Goal: Information Seeking & Learning: Check status

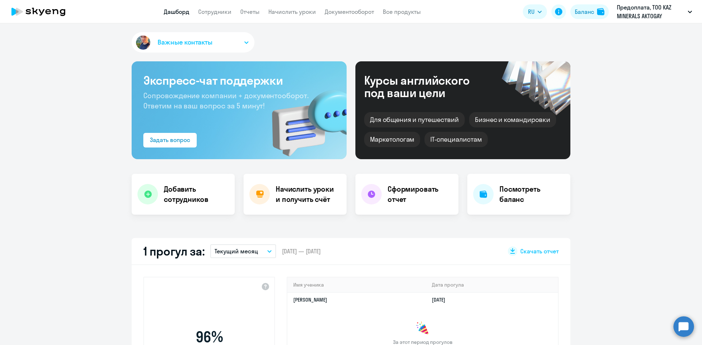
select select "30"
click at [214, 10] on link "Сотрудники" at bounding box center [214, 11] width 33 height 7
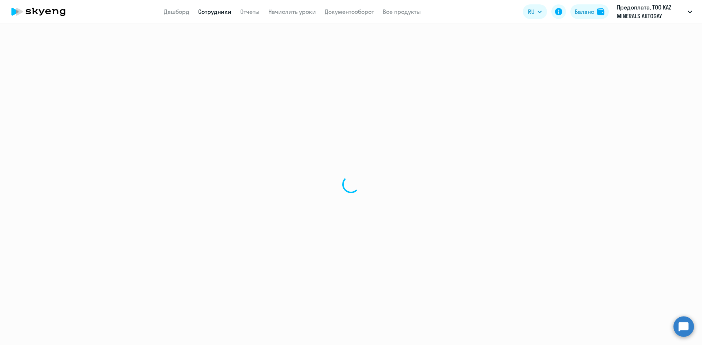
select select "30"
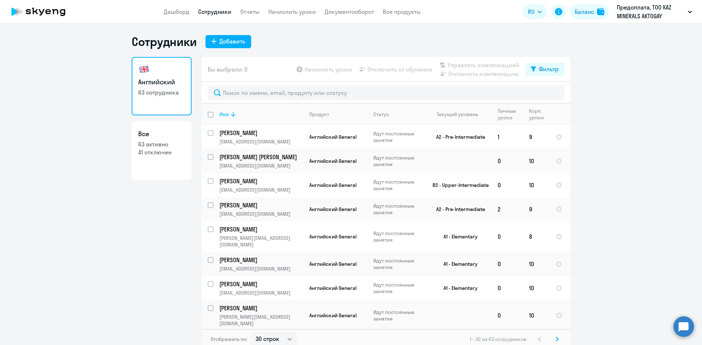
click at [229, 116] on icon at bounding box center [233, 114] width 9 height 9
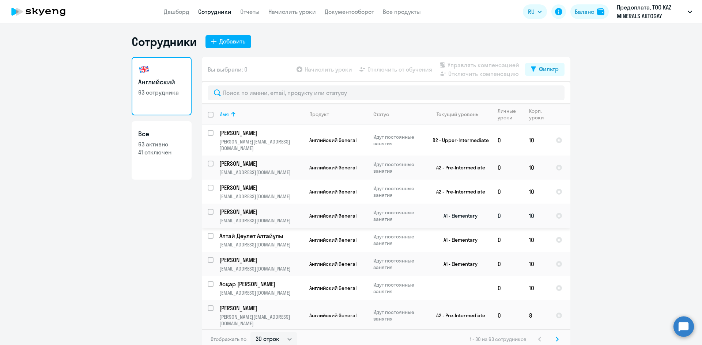
click at [271, 209] on p "[PERSON_NAME]" at bounding box center [260, 212] width 83 height 8
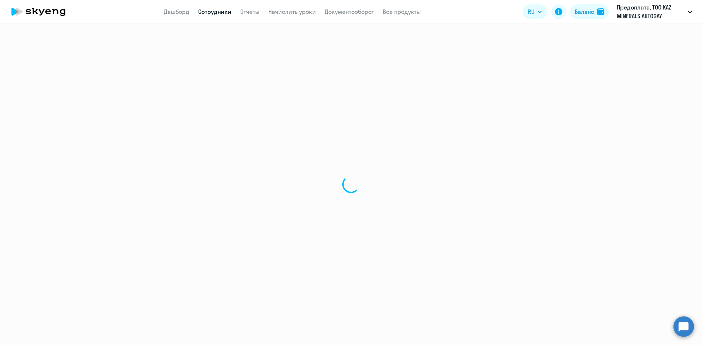
select select "english"
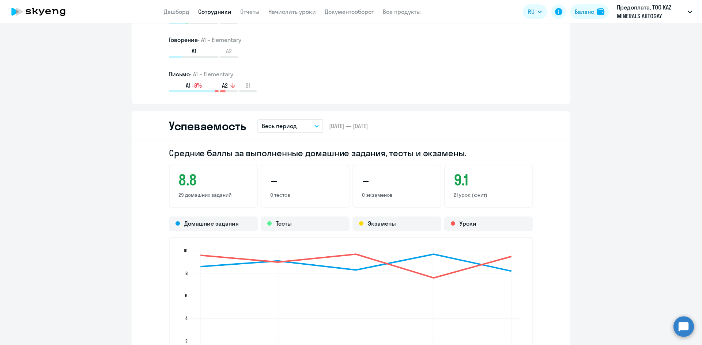
scroll to position [585, 0]
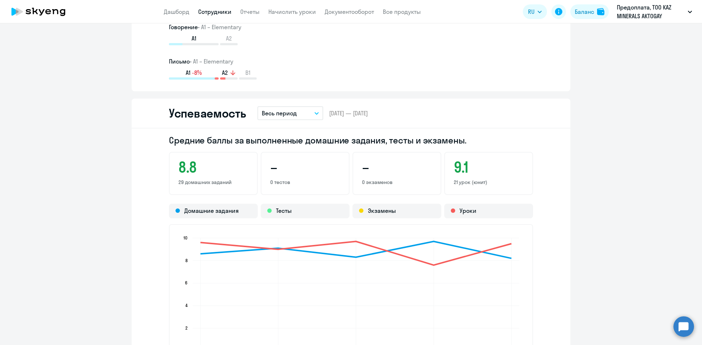
click at [303, 114] on button "Весь период" at bounding box center [290, 113] width 66 height 14
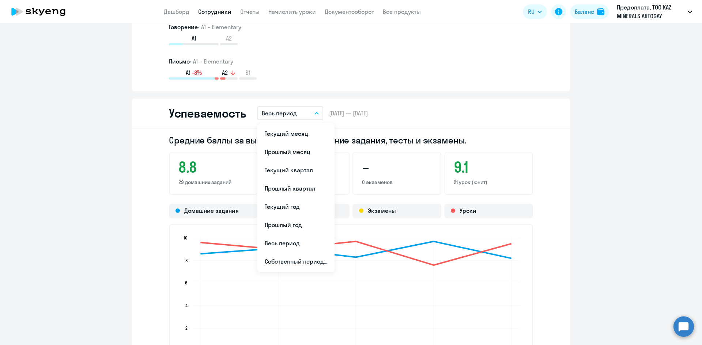
click at [384, 107] on div "Успеваемость Весь период Текущий месяц Прошлый месяц Текущий квартал [GEOGRAPHI…" at bounding box center [351, 114] width 439 height 30
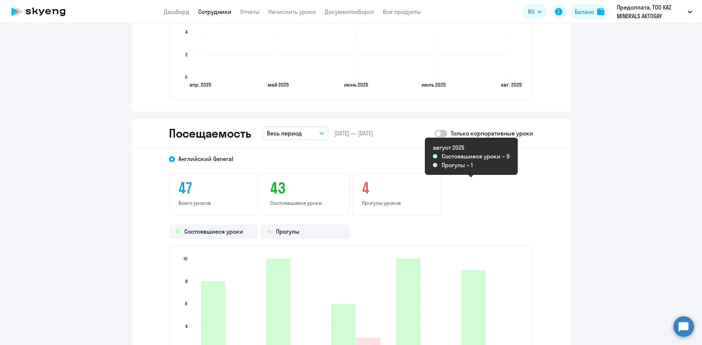
scroll to position [841, 0]
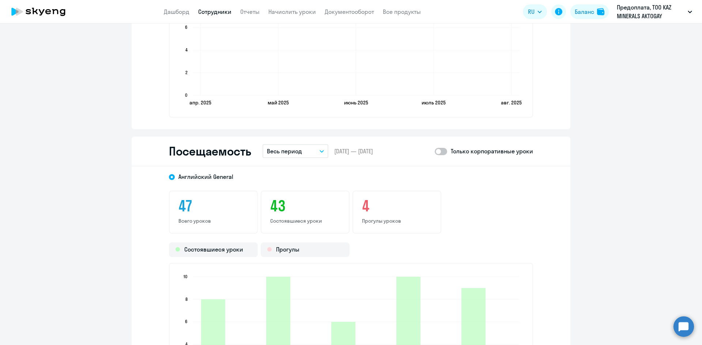
click at [281, 150] on p "Весь период" at bounding box center [284, 151] width 35 height 9
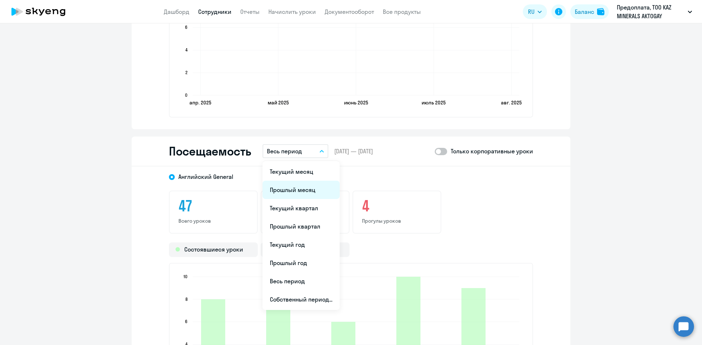
click at [286, 189] on li "Прошлый месяц" at bounding box center [300, 190] width 77 height 18
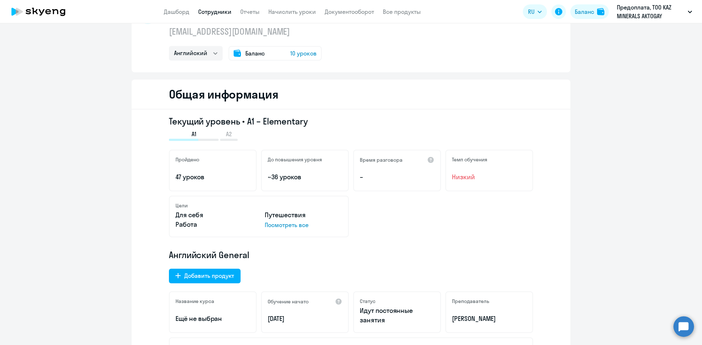
scroll to position [0, 0]
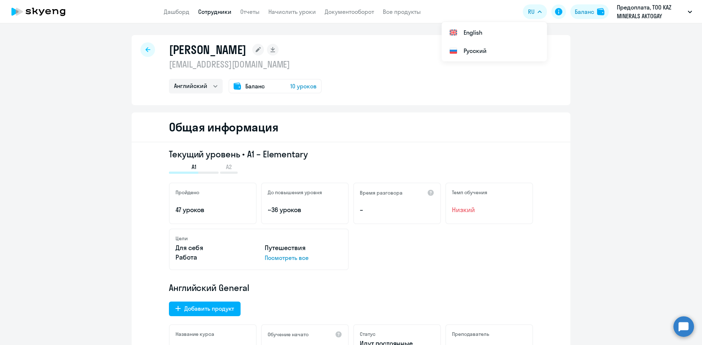
click at [141, 50] on div at bounding box center [147, 49] width 15 height 15
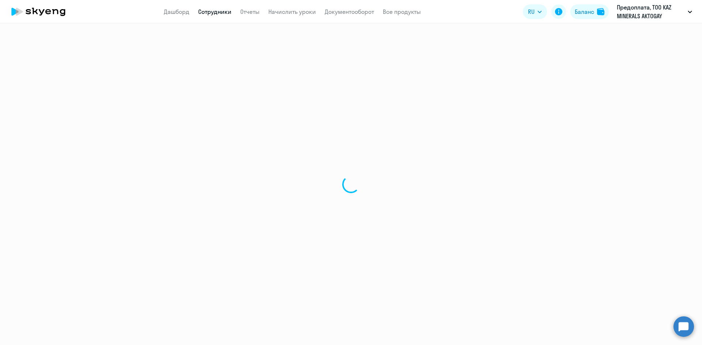
select select "30"
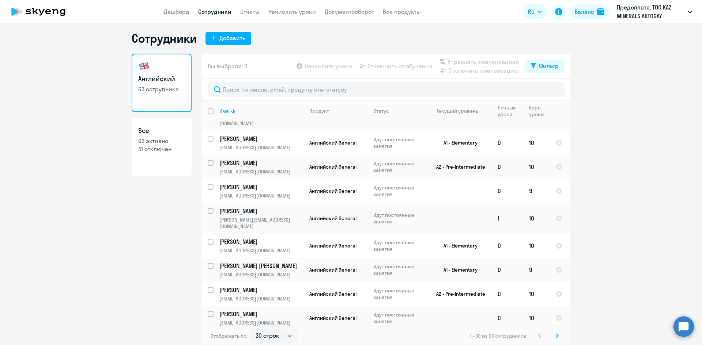
scroll to position [4, 0]
click at [556, 335] on svg-icon at bounding box center [557, 335] width 9 height 9
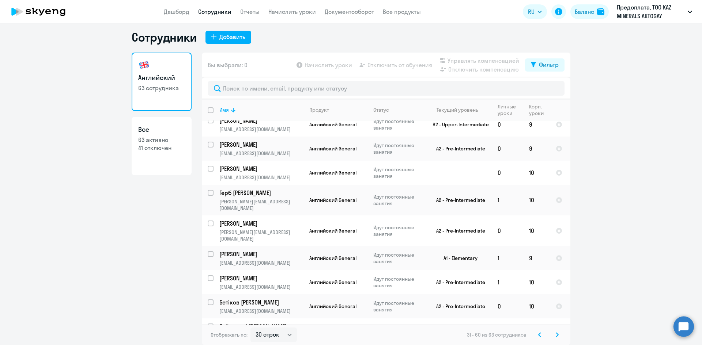
scroll to position [410, 0]
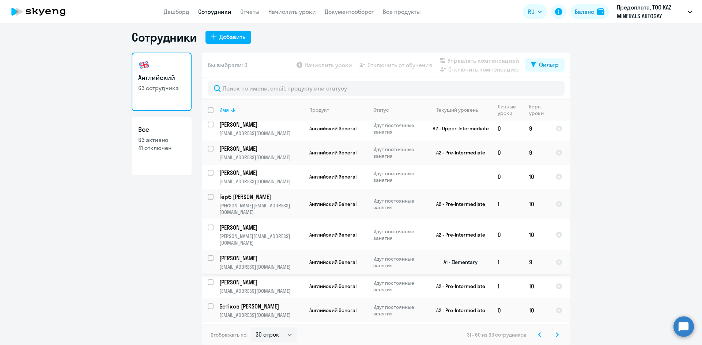
click at [274, 254] on p "[PERSON_NAME]" at bounding box center [260, 258] width 83 height 8
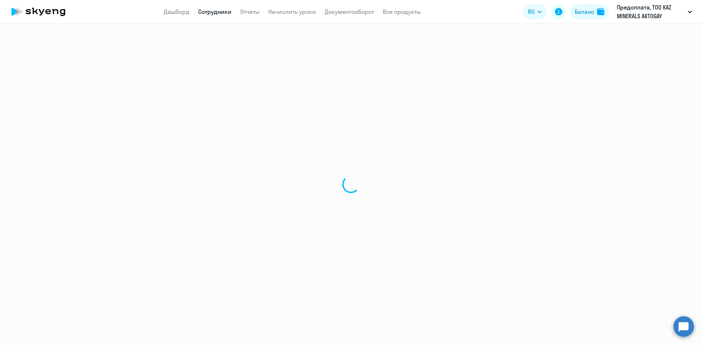
select select "english"
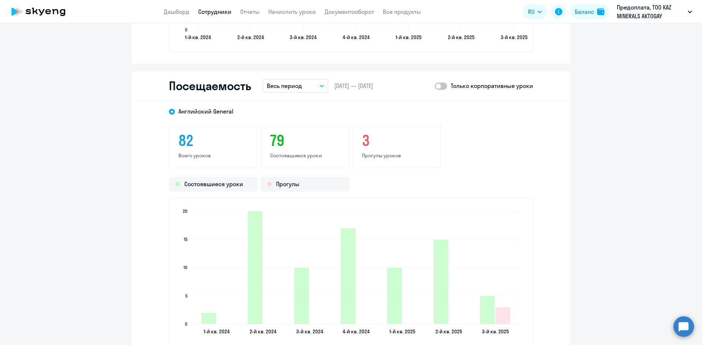
scroll to position [871, 0]
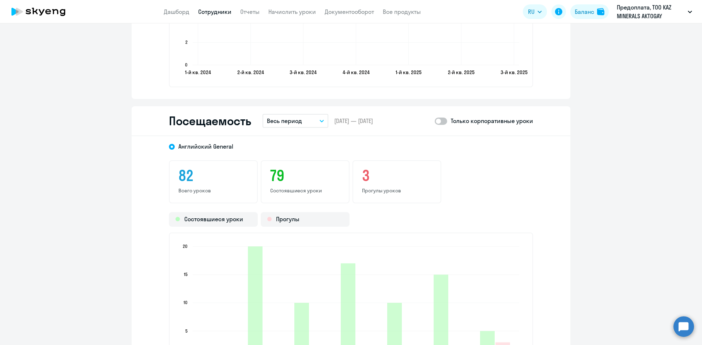
click at [302, 124] on button "Весь период" at bounding box center [295, 121] width 66 height 14
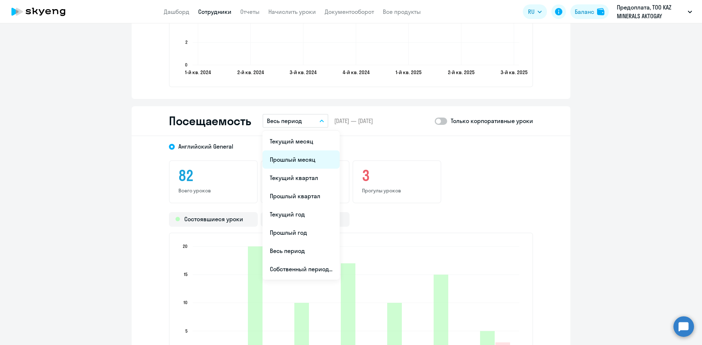
click at [297, 156] on li "Прошлый месяц" at bounding box center [300, 160] width 77 height 18
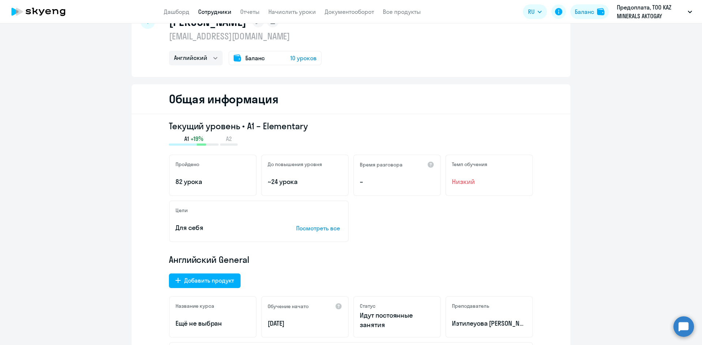
scroll to position [0, 0]
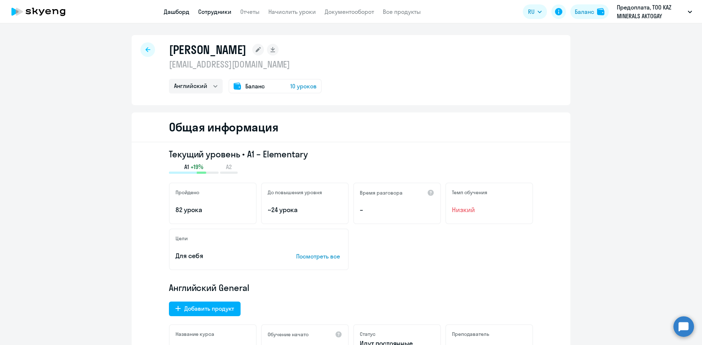
click at [172, 15] on link "Дашборд" at bounding box center [177, 11] width 26 height 7
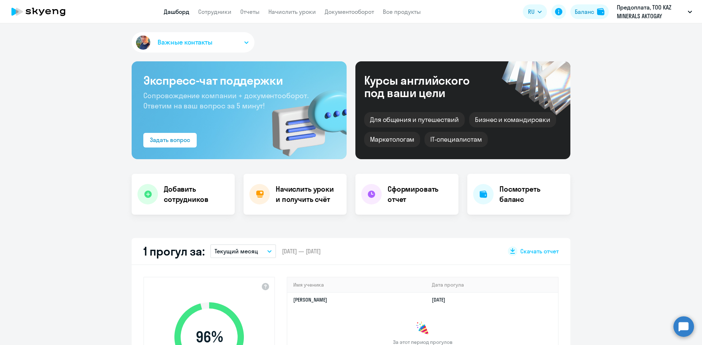
click at [243, 250] on p "Текущий месяц" at bounding box center [236, 251] width 43 height 9
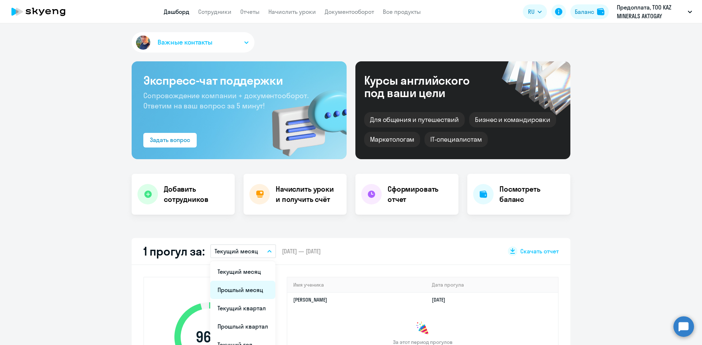
click at [239, 291] on li "Прошлый месяц" at bounding box center [242, 290] width 65 height 18
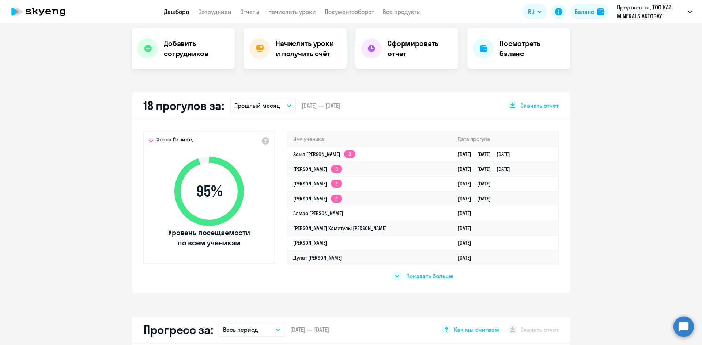
scroll to position [146, 0]
select select "30"
click at [422, 277] on span "Показать больше" at bounding box center [429, 276] width 47 height 8
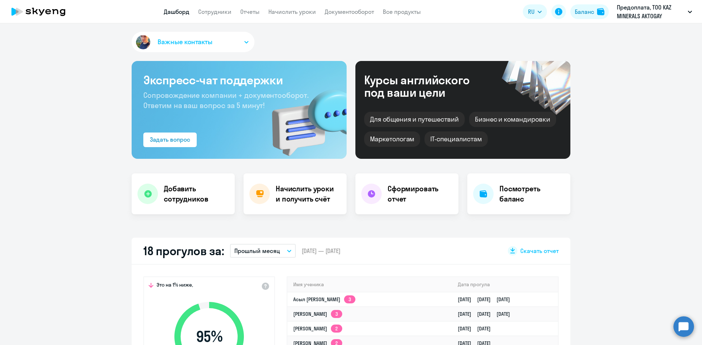
scroll to position [0, 0]
click at [223, 11] on link "Сотрудники" at bounding box center [214, 11] width 33 height 7
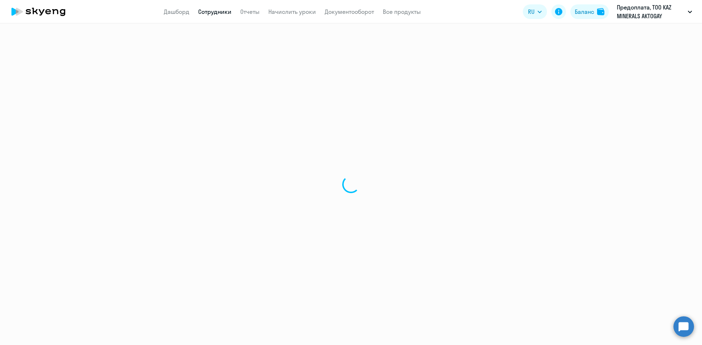
select select "30"
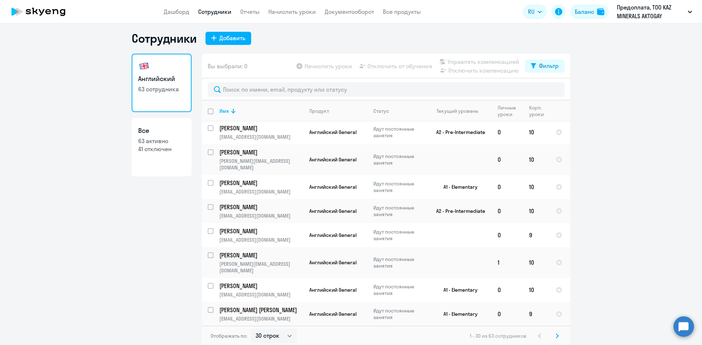
scroll to position [4, 0]
click at [555, 330] on div "Отображать по: 30 строк 50 строк 100 строк 1 - 30 из 63 сотрудников" at bounding box center [386, 335] width 368 height 20
click at [556, 334] on svg-icon at bounding box center [557, 335] width 9 height 9
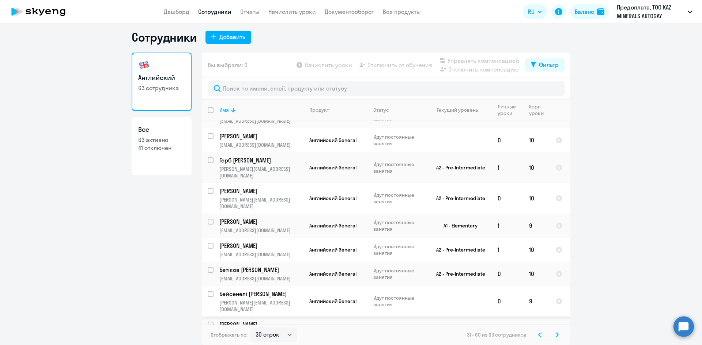
scroll to position [410, 0]
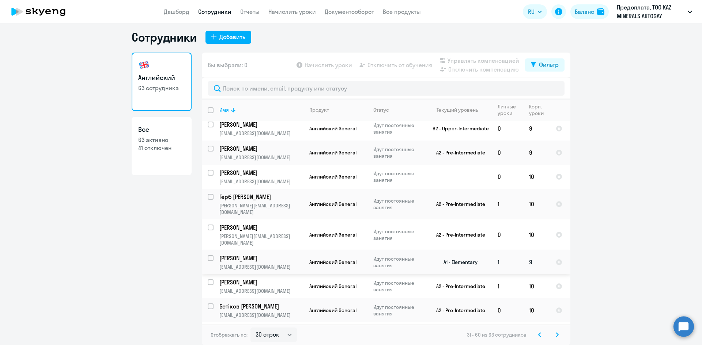
click at [253, 254] on p "[PERSON_NAME]" at bounding box center [260, 258] width 83 height 8
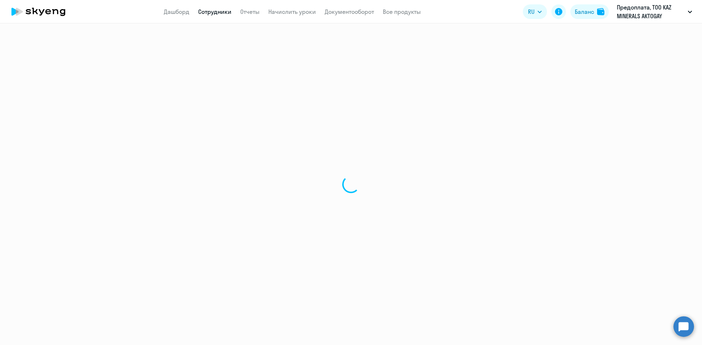
select select "english"
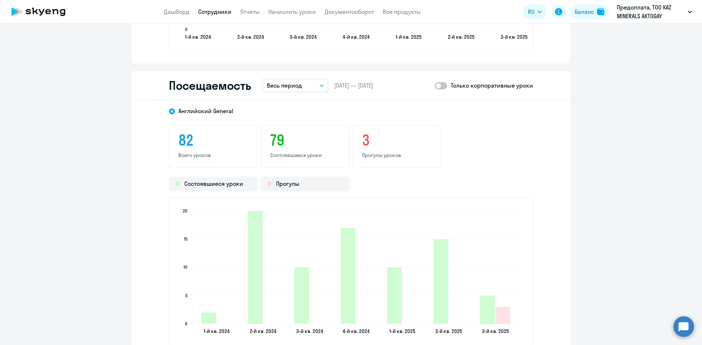
scroll to position [804, 0]
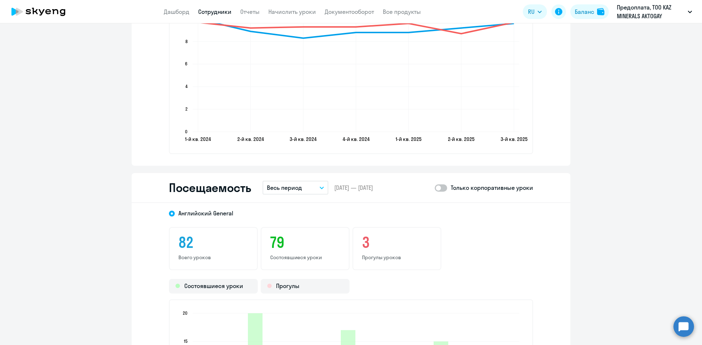
click at [289, 187] on p "Весь период" at bounding box center [284, 187] width 35 height 9
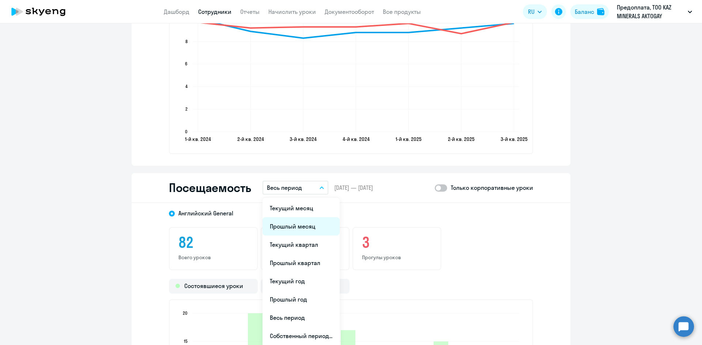
click at [286, 224] on li "Прошлый месяц" at bounding box center [300, 226] width 77 height 18
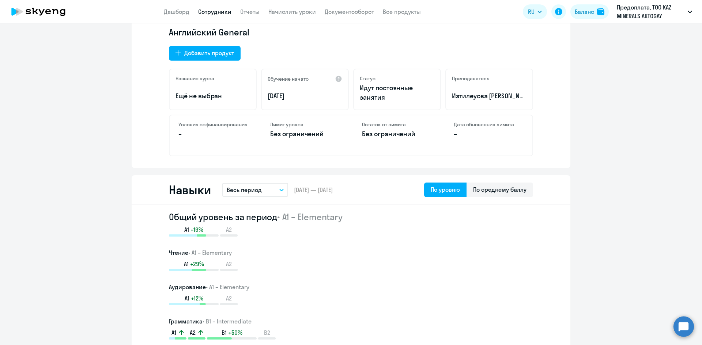
scroll to position [0, 0]
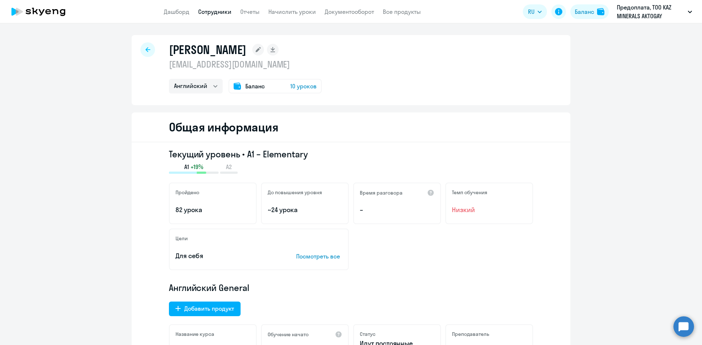
click at [173, 8] on app-menu-item-link "Дашборд" at bounding box center [177, 11] width 26 height 9
click at [174, 10] on link "Дашборд" at bounding box center [177, 11] width 26 height 7
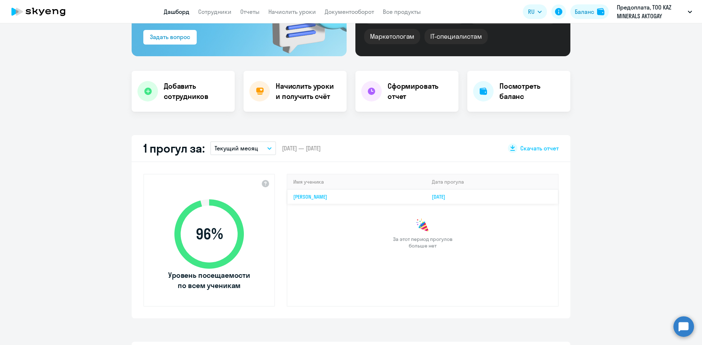
scroll to position [146, 0]
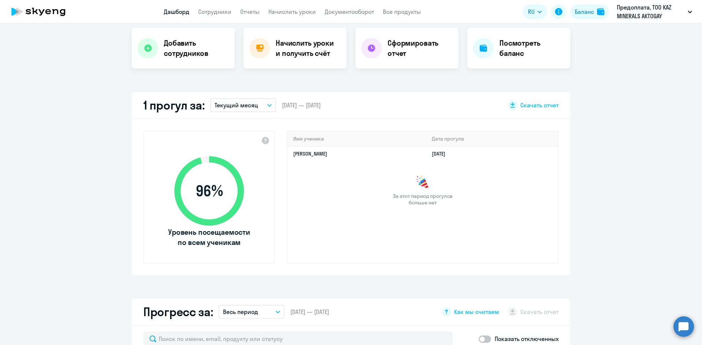
click at [257, 107] on button "Текущий месяц" at bounding box center [243, 105] width 66 height 14
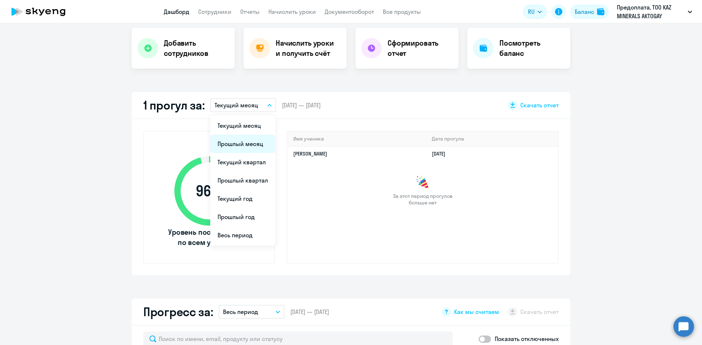
click at [250, 143] on li "Прошлый месяц" at bounding box center [242, 144] width 65 height 18
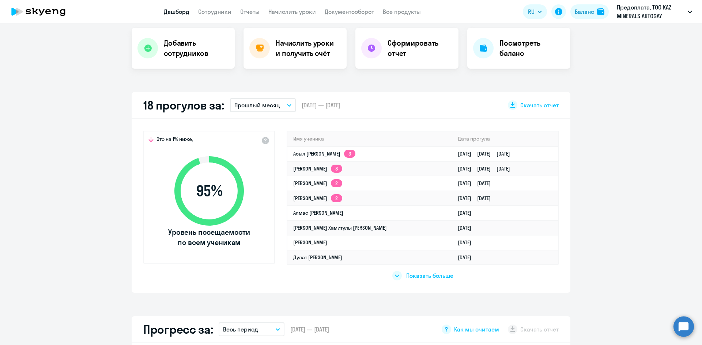
click at [425, 279] on span "Показать больше" at bounding box center [429, 276] width 47 height 8
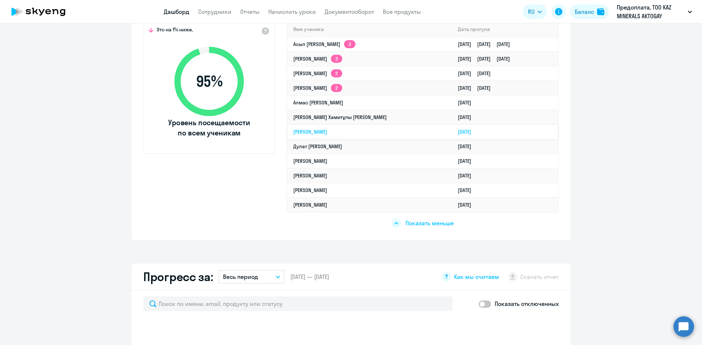
scroll to position [219, 0]
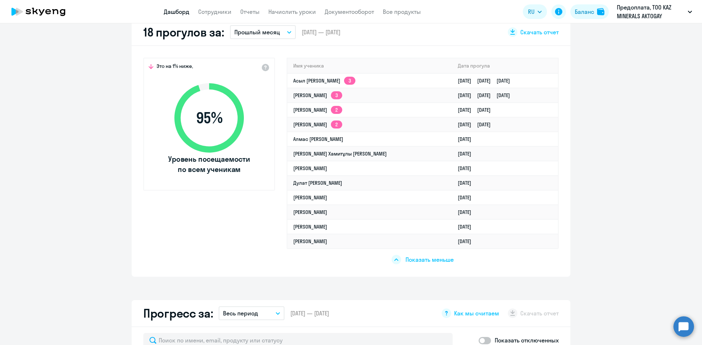
select select "30"
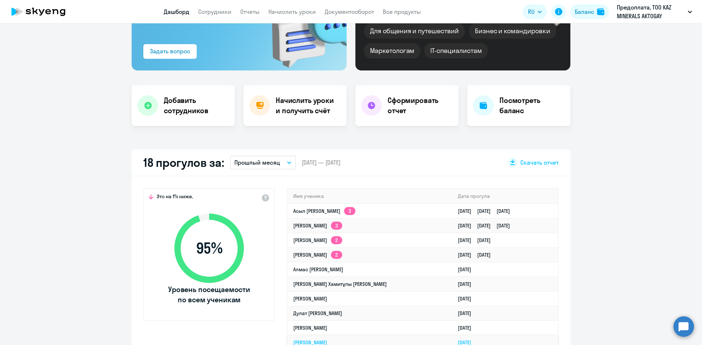
scroll to position [0, 0]
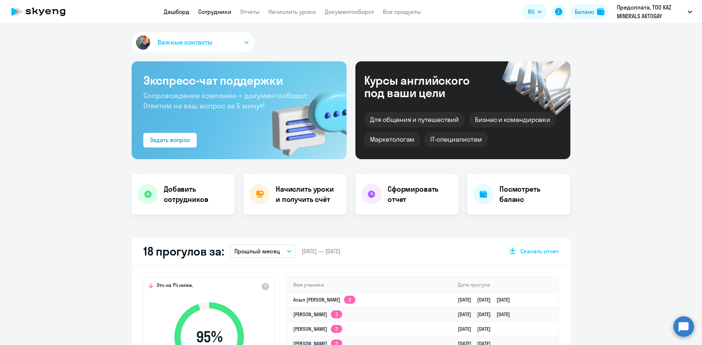
click at [221, 12] on link "Сотрудники" at bounding box center [214, 11] width 33 height 7
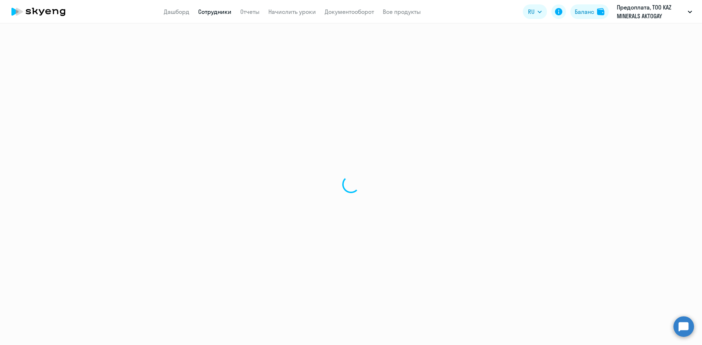
select select "30"
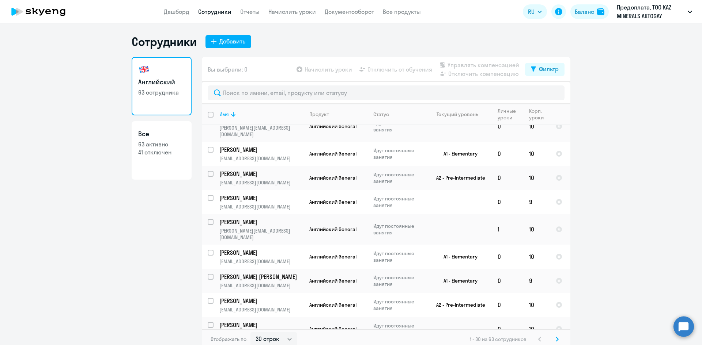
scroll to position [519, 0]
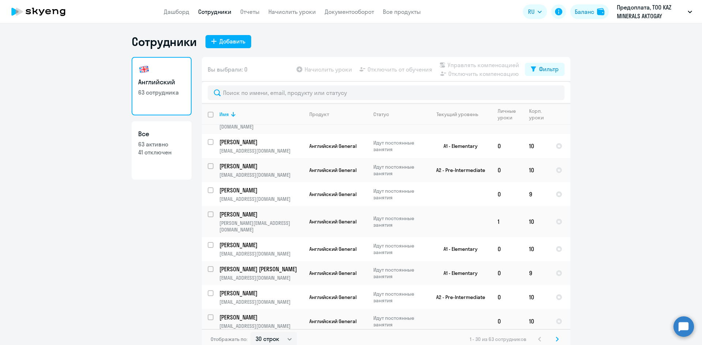
click at [556, 339] on icon at bounding box center [557, 339] width 2 height 4
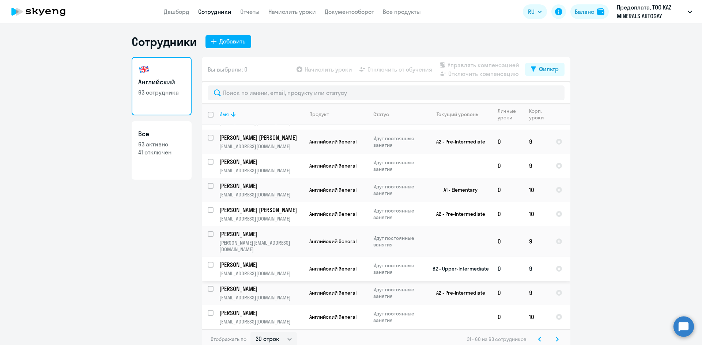
scroll to position [256, 0]
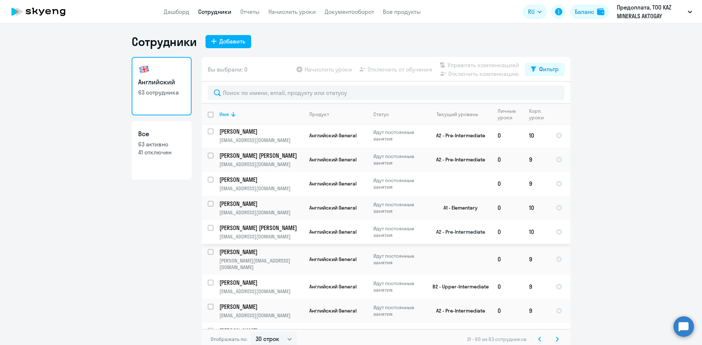
click at [262, 224] on p "[PERSON_NAME] [PERSON_NAME]" at bounding box center [260, 228] width 83 height 8
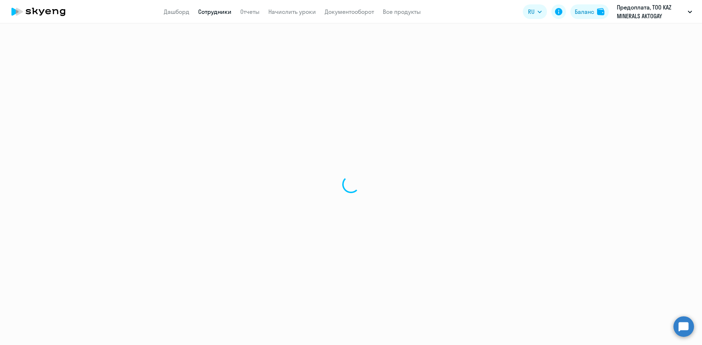
select select "english"
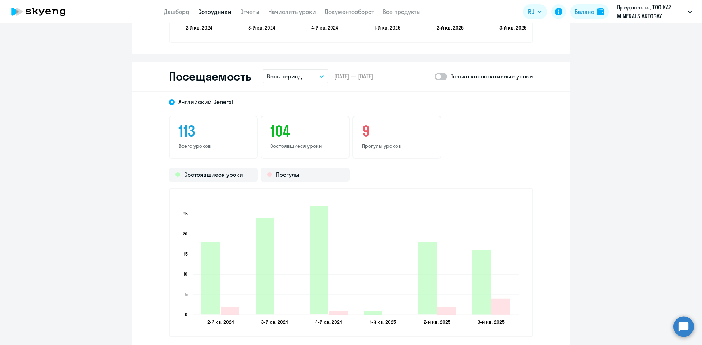
scroll to position [914, 0]
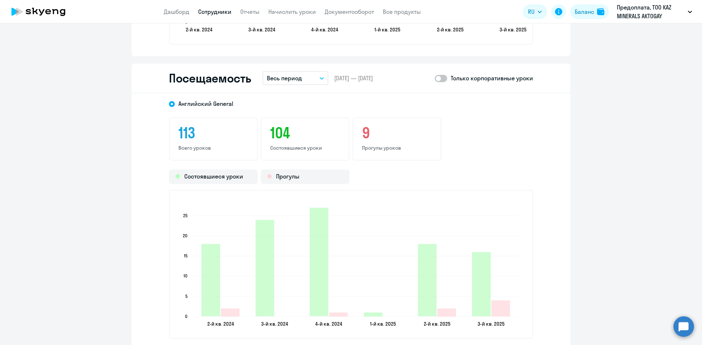
click at [294, 80] on p "Весь период" at bounding box center [284, 78] width 35 height 9
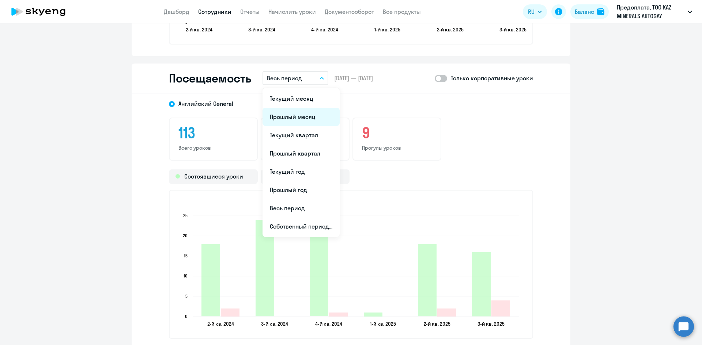
click at [292, 119] on li "Прошлый месяц" at bounding box center [300, 117] width 77 height 18
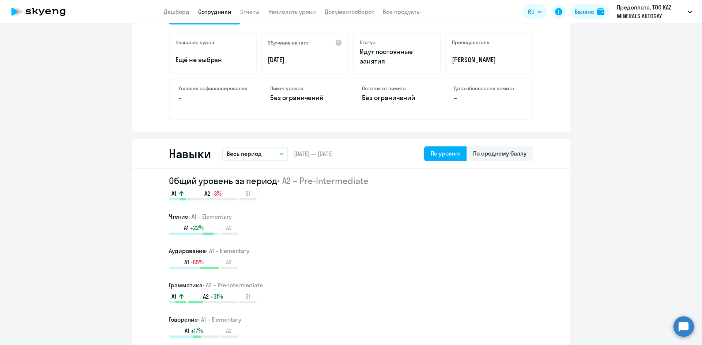
scroll to position [213, 0]
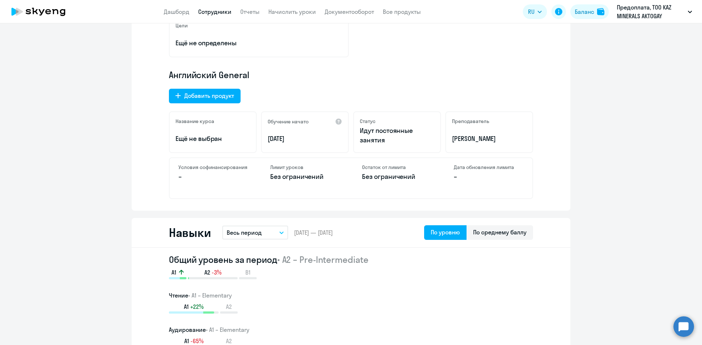
click at [212, 14] on link "Сотрудники" at bounding box center [214, 11] width 33 height 7
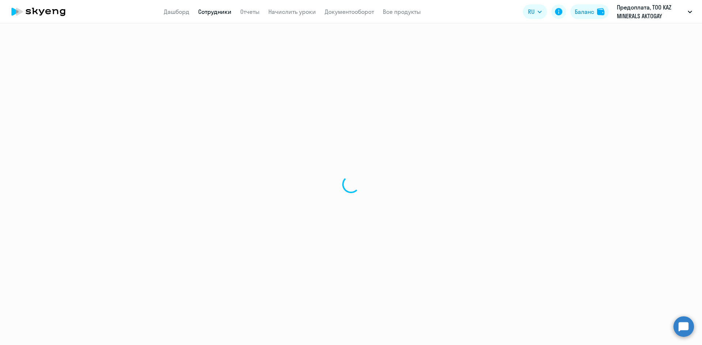
select select "30"
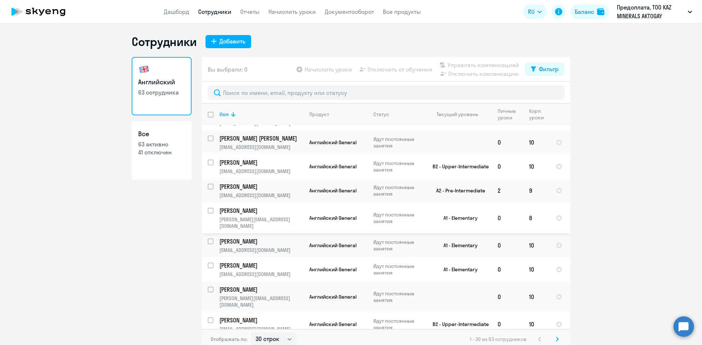
scroll to position [37, 0]
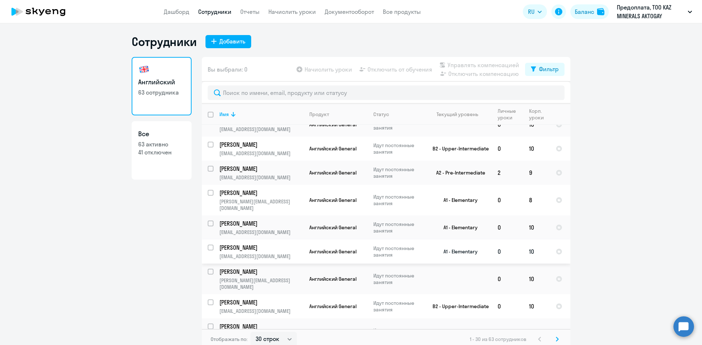
click at [252, 244] on p "[PERSON_NAME]" at bounding box center [260, 248] width 83 height 8
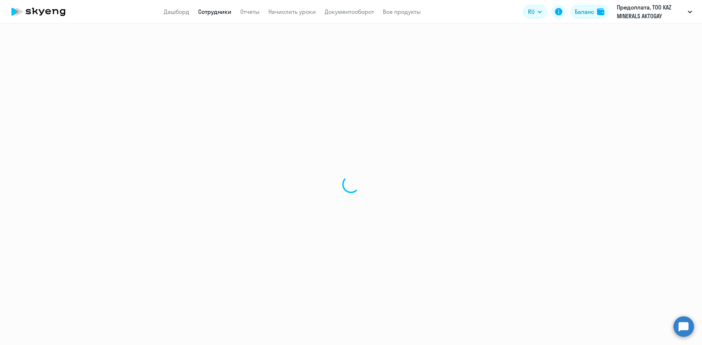
select select "english"
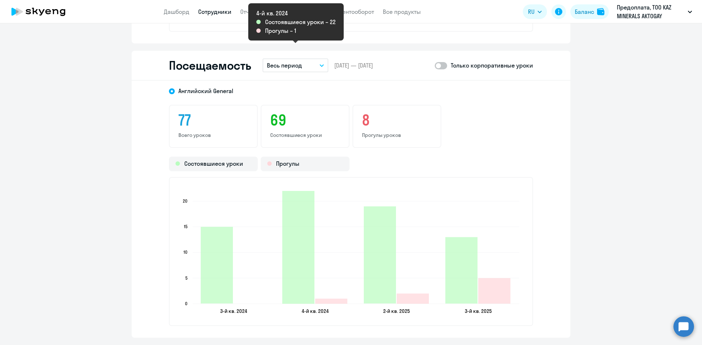
scroll to position [914, 0]
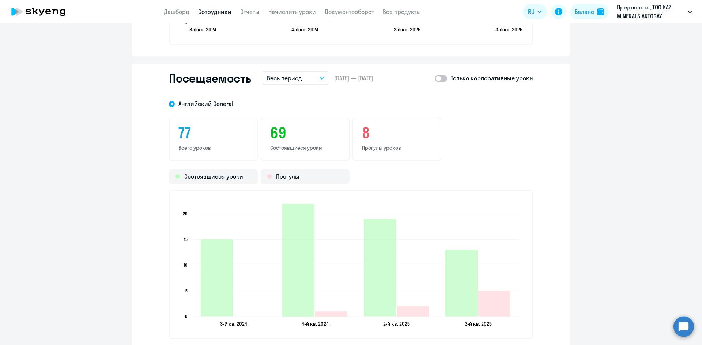
click at [285, 74] on p "Весь период" at bounding box center [284, 78] width 35 height 9
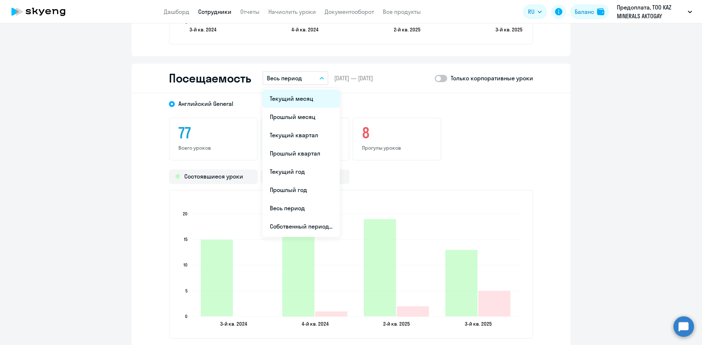
click at [292, 105] on li "Текущий месяц" at bounding box center [300, 99] width 77 height 18
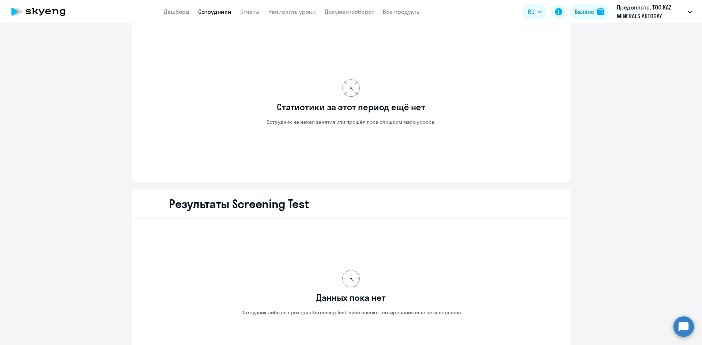
scroll to position [877, 0]
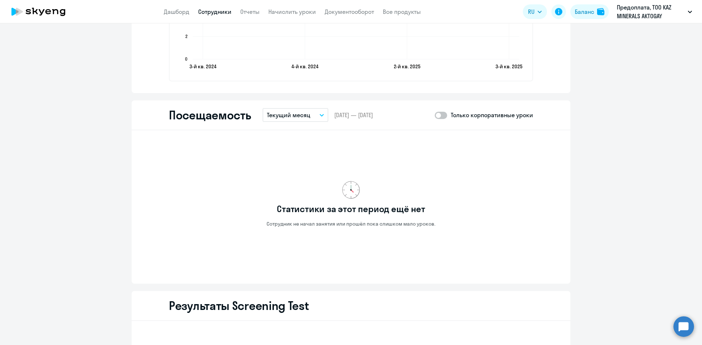
click at [309, 104] on div "Посещаемость Текущий месяц Текущий месяц Прошлый месяц Текущий квартал [GEOGRAP…" at bounding box center [351, 116] width 439 height 30
click at [310, 111] on button "Текущий месяц" at bounding box center [295, 115] width 66 height 14
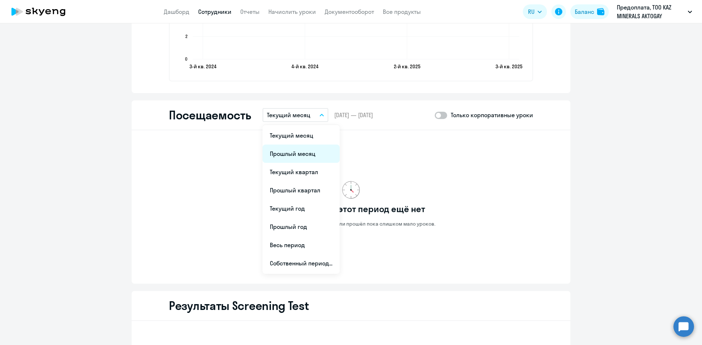
click at [292, 156] on li "Прошлый месяц" at bounding box center [300, 154] width 77 height 18
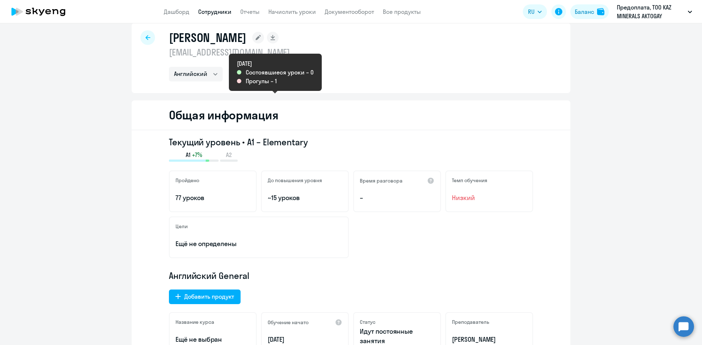
scroll to position [0, 0]
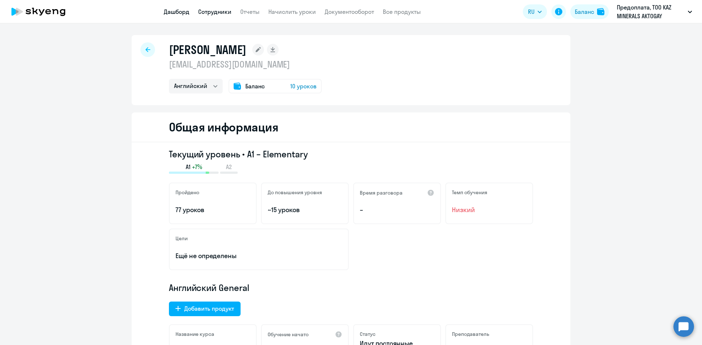
click at [176, 14] on link "Дашборд" at bounding box center [177, 11] width 26 height 7
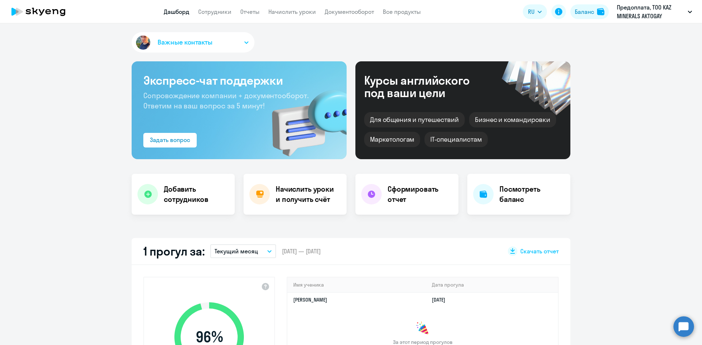
drag, startPoint x: 256, startPoint y: 249, endPoint x: 262, endPoint y: 253, distance: 7.1
click at [256, 250] on button "Текущий месяц" at bounding box center [243, 252] width 66 height 14
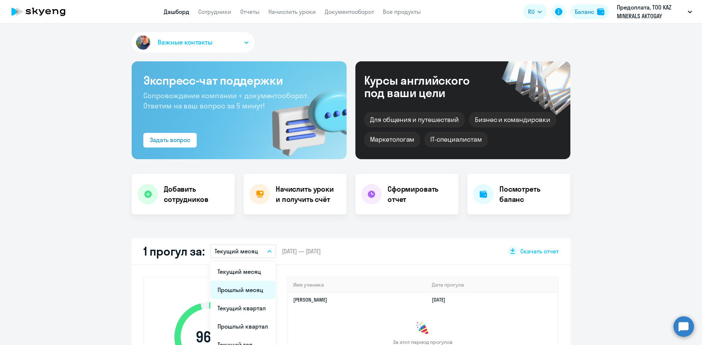
click at [245, 287] on li "Прошлый месяц" at bounding box center [242, 290] width 65 height 18
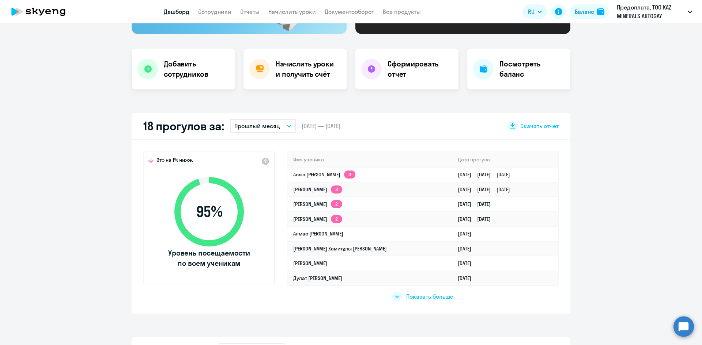
scroll to position [146, 0]
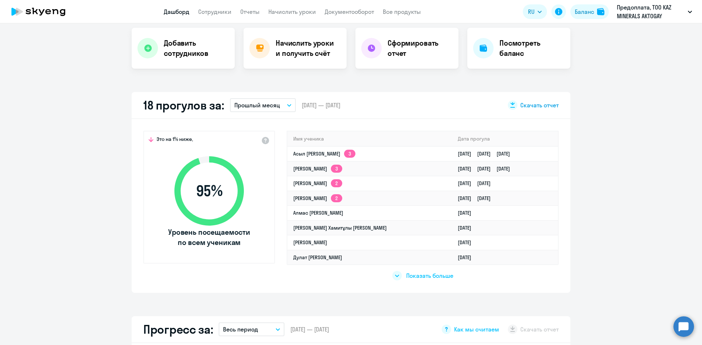
click at [534, 106] on span "Скачать отчет" at bounding box center [539, 105] width 38 height 8
select select "30"
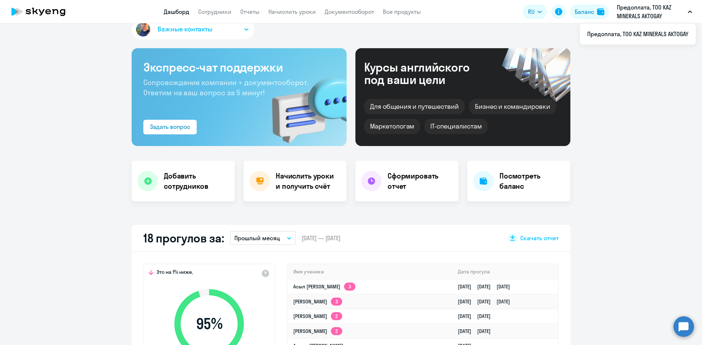
scroll to position [0, 0]
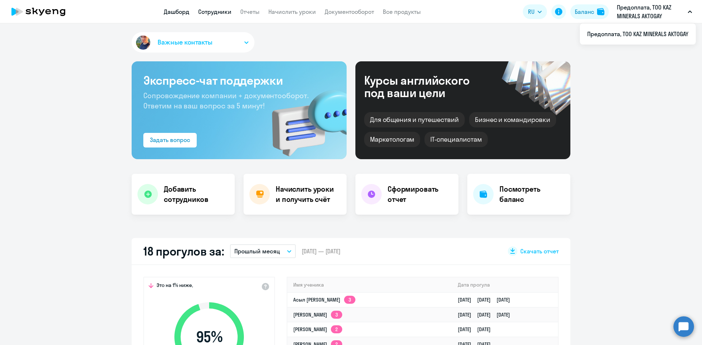
click at [220, 14] on link "Сотрудники" at bounding box center [214, 11] width 33 height 7
select select "30"
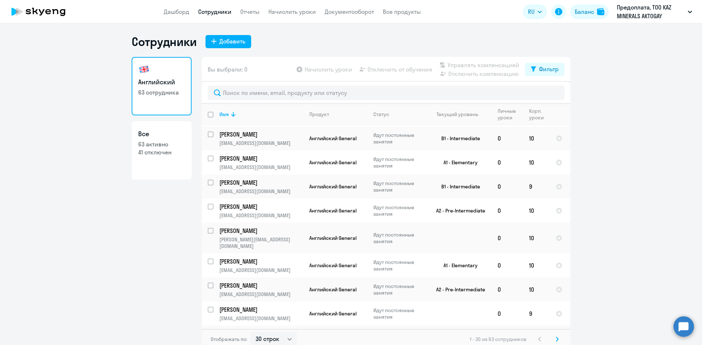
scroll to position [519, 0]
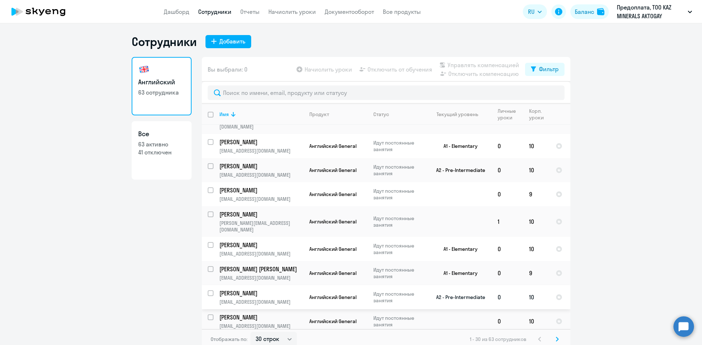
click at [256, 289] on p "[PERSON_NAME]" at bounding box center [260, 293] width 83 height 8
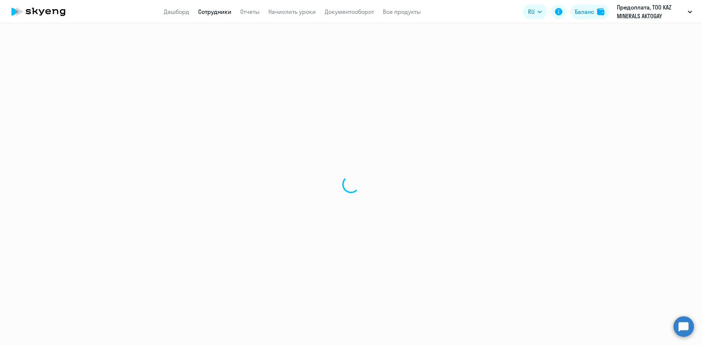
select select "english"
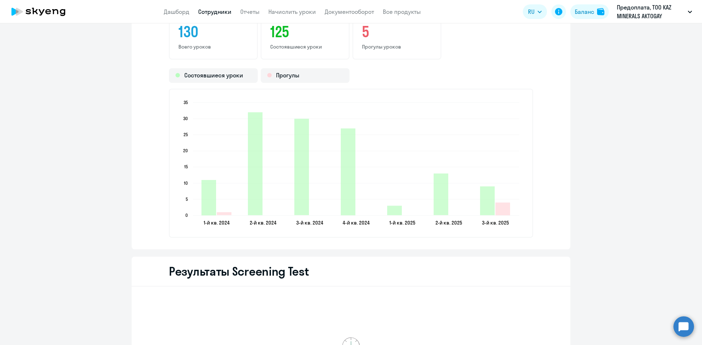
scroll to position [914, 0]
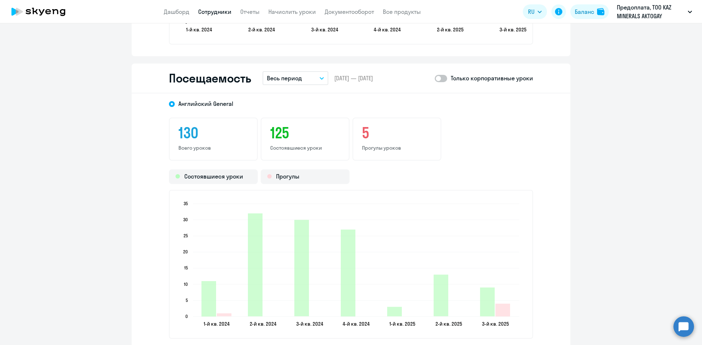
click at [293, 76] on p "Весь период" at bounding box center [284, 78] width 35 height 9
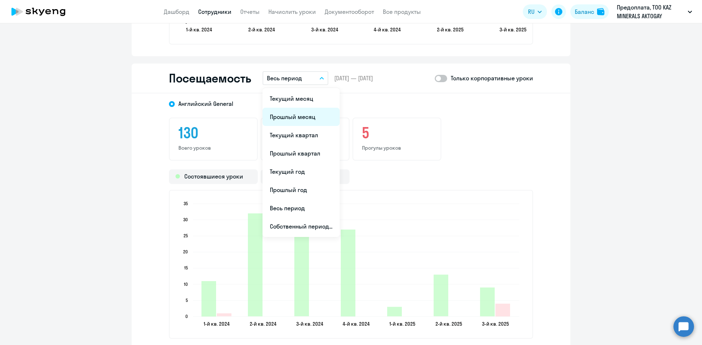
click at [301, 115] on li "Прошлый месяц" at bounding box center [300, 117] width 77 height 18
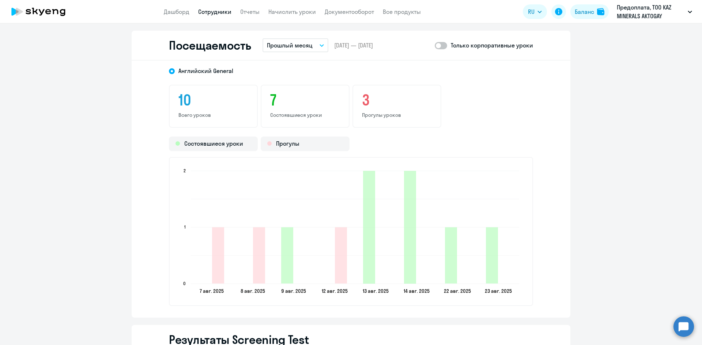
scroll to position [948, 0]
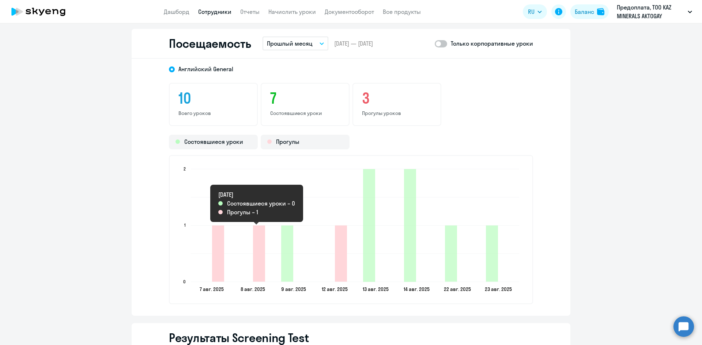
click at [258, 266] on icon "2025-08-07T19:00:00.000Z Прогулы 1" at bounding box center [259, 254] width 12 height 56
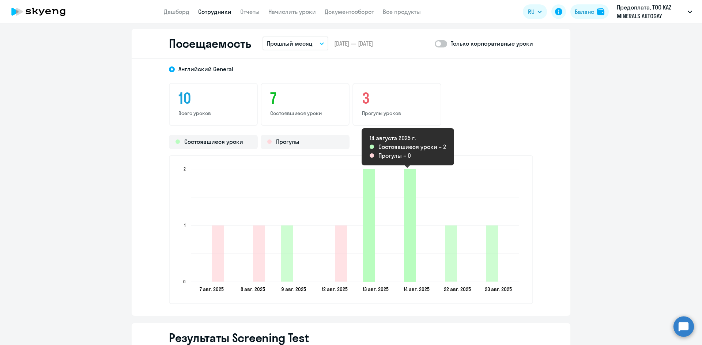
click at [406, 269] on icon "2025-08-13T19:00:00.000Z Состоявшиеся уроки 2" at bounding box center [410, 225] width 12 height 113
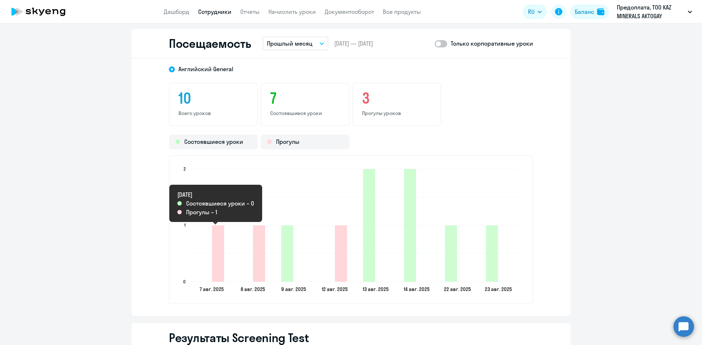
click at [217, 274] on icon "2025-08-06T19:00:00.000Z Прогулы 1" at bounding box center [218, 254] width 12 height 56
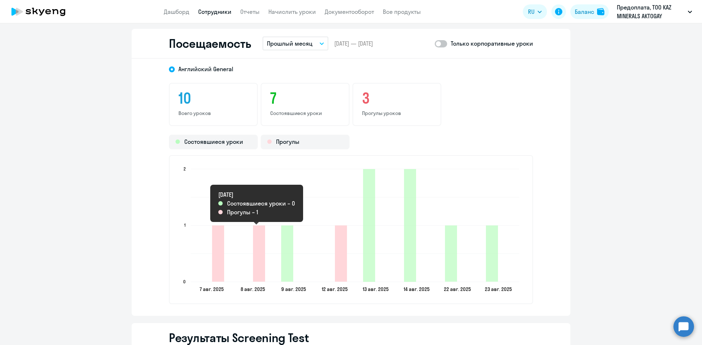
click at [255, 271] on icon "2025-08-07T19:00:00.000Z Прогулы 1" at bounding box center [259, 254] width 12 height 56
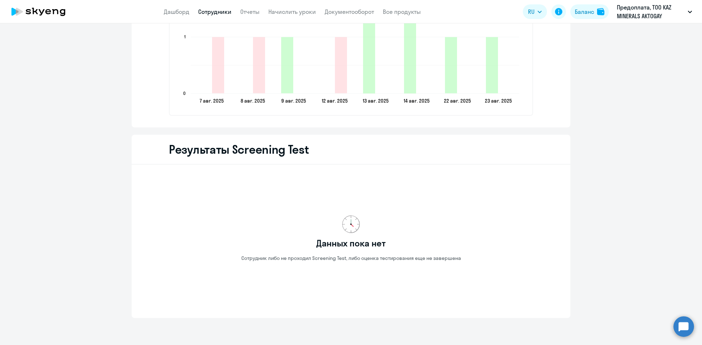
scroll to position [1163, 0]
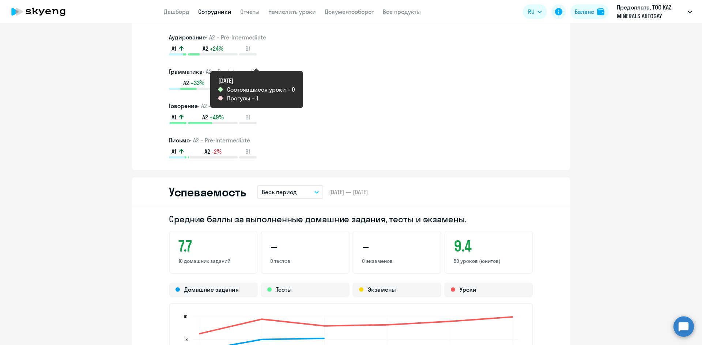
scroll to position [469, 0]
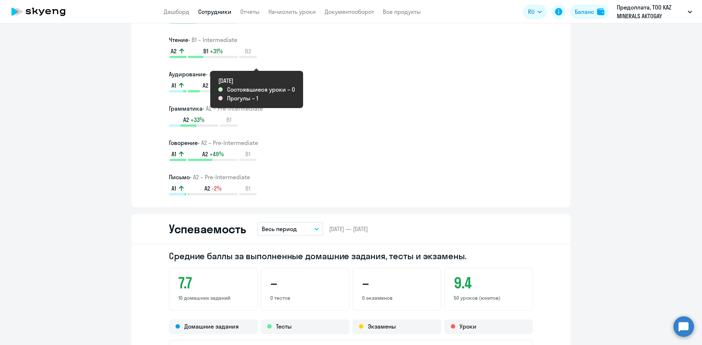
click at [216, 13] on link "Сотрудники" at bounding box center [214, 11] width 33 height 7
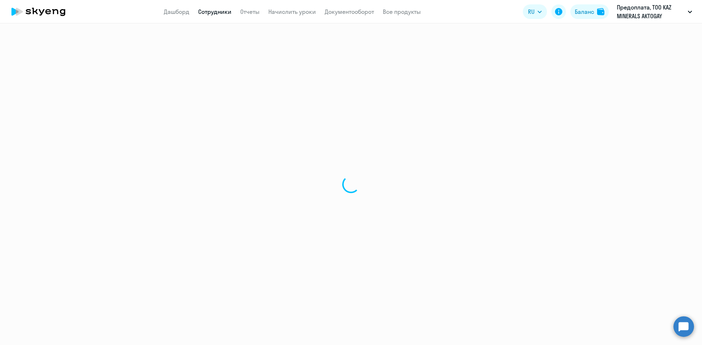
select select "30"
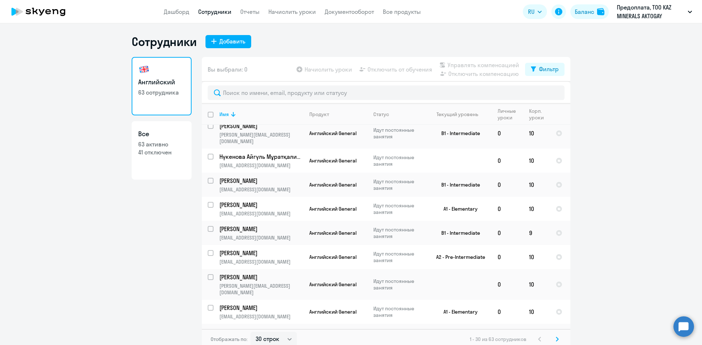
scroll to position [519, 0]
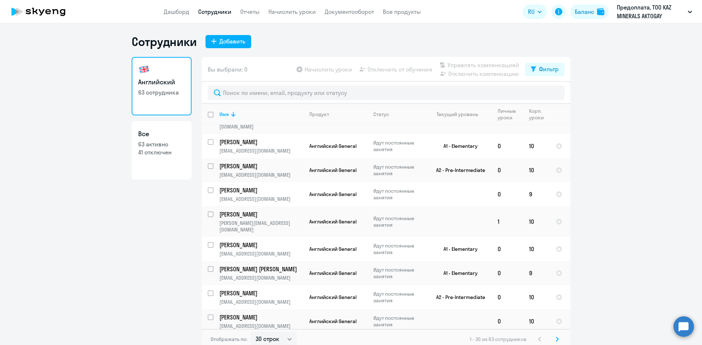
click at [553, 337] on svg-icon at bounding box center [557, 339] width 9 height 9
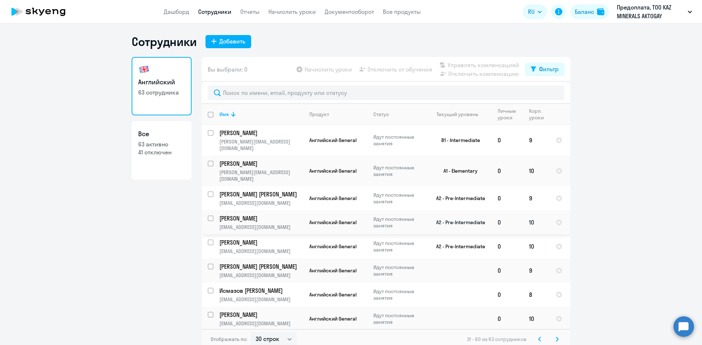
click at [262, 215] on p "[PERSON_NAME]" at bounding box center [260, 219] width 83 height 8
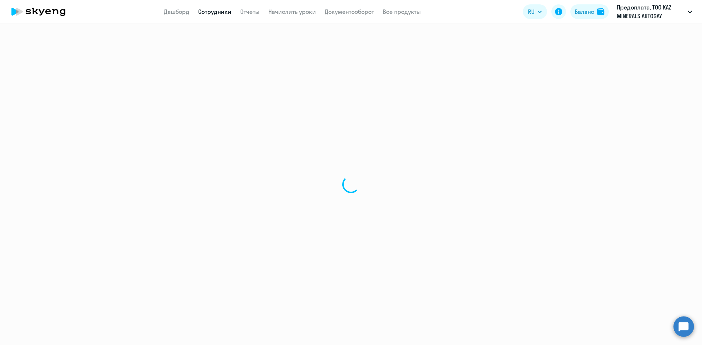
select select "english"
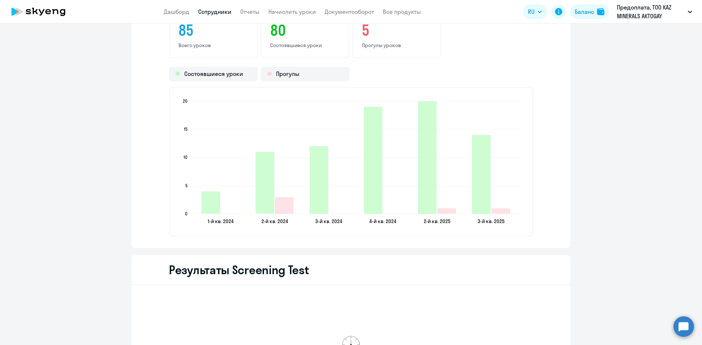
scroll to position [950, 0]
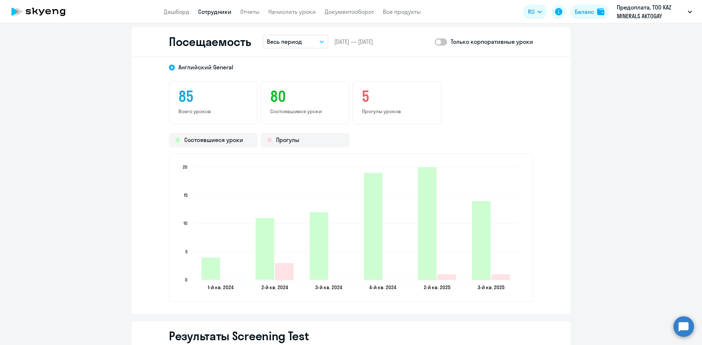
click at [296, 43] on p "Весь период" at bounding box center [284, 41] width 35 height 9
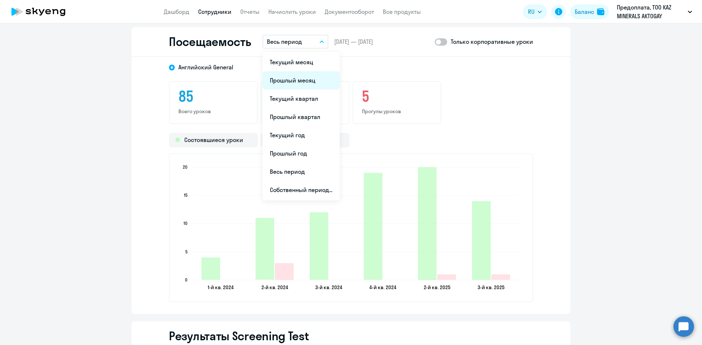
click at [298, 76] on li "Прошлый месяц" at bounding box center [300, 80] width 77 height 18
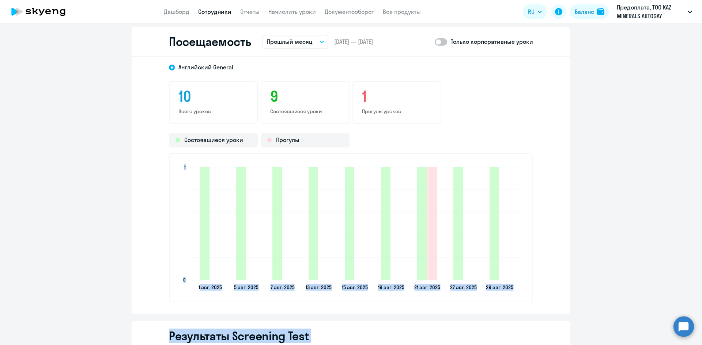
drag, startPoint x: 588, startPoint y: 239, endPoint x: 562, endPoint y: 284, distance: 50.9
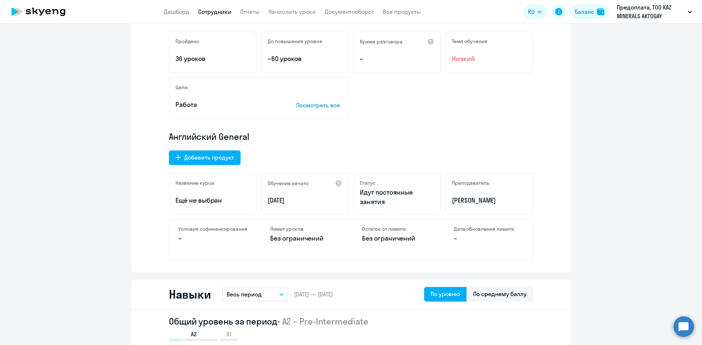
scroll to position [146, 0]
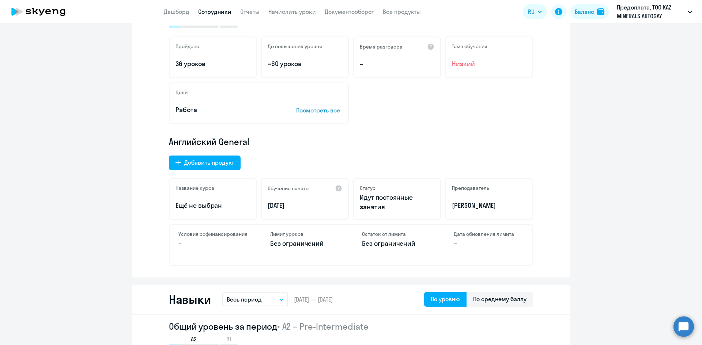
click at [219, 10] on link "Сотрудники" at bounding box center [214, 11] width 33 height 7
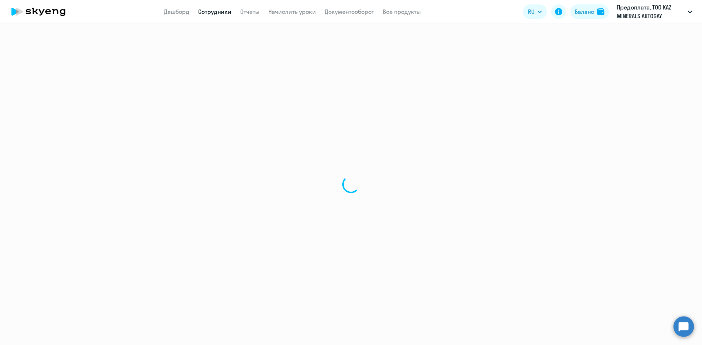
select select "30"
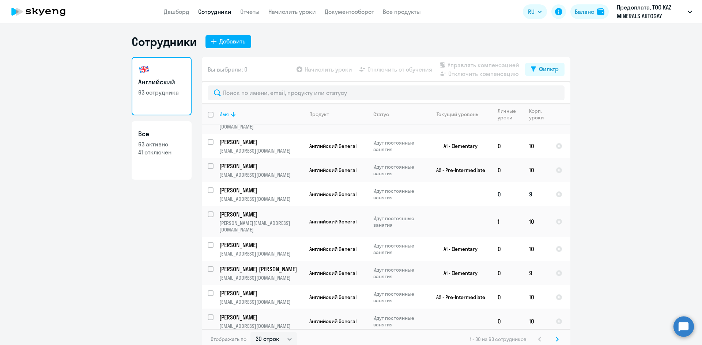
scroll to position [4, 0]
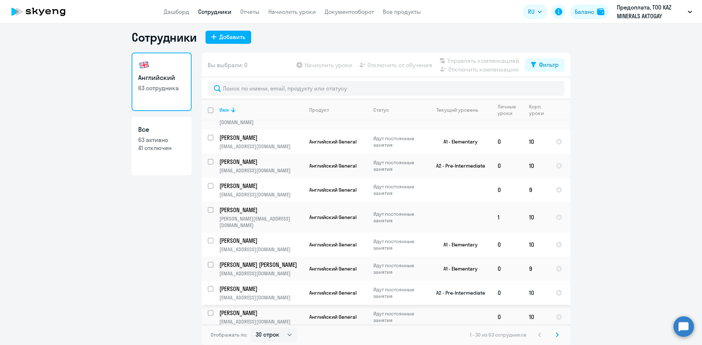
click at [253, 285] on p "[PERSON_NAME]" at bounding box center [260, 289] width 83 height 8
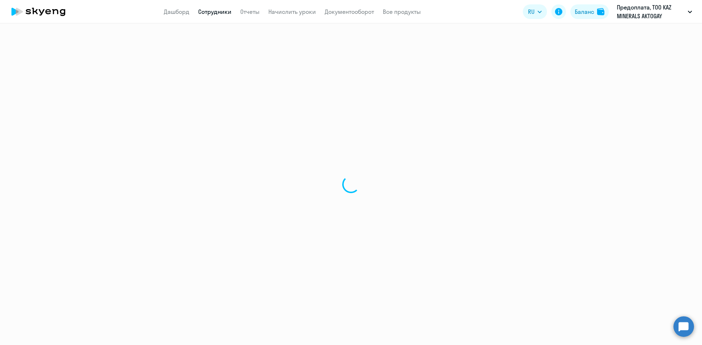
select select "english"
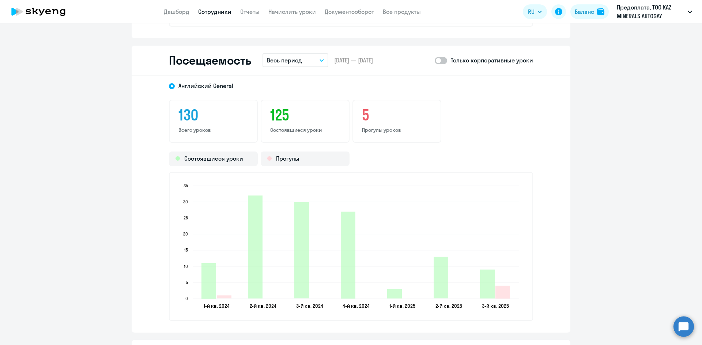
scroll to position [877, 0]
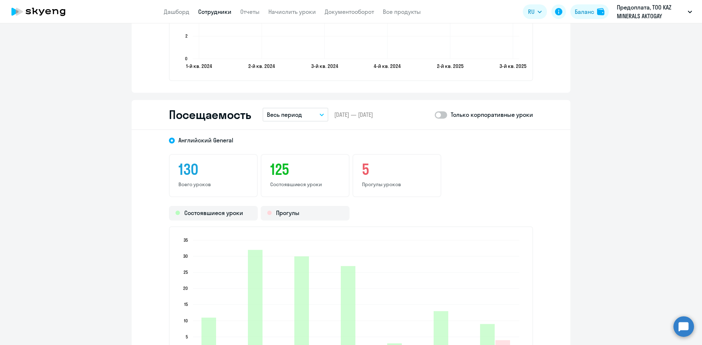
click at [319, 107] on div "Посещаемость Весь период – [DATE] — [DATE] Только корпоративные уроки" at bounding box center [351, 115] width 439 height 30
click at [318, 111] on button "Весь период" at bounding box center [295, 115] width 66 height 14
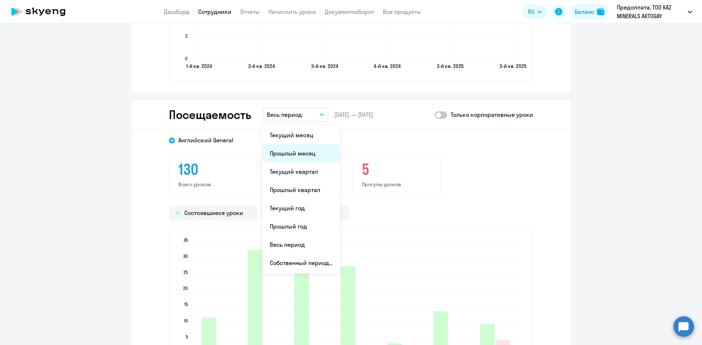
click at [295, 155] on li "Прошлый месяц" at bounding box center [300, 153] width 77 height 18
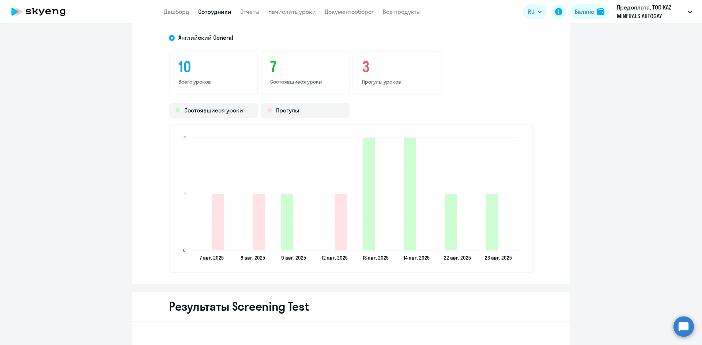
scroll to position [987, 0]
